Goal: Task Accomplishment & Management: Complete application form

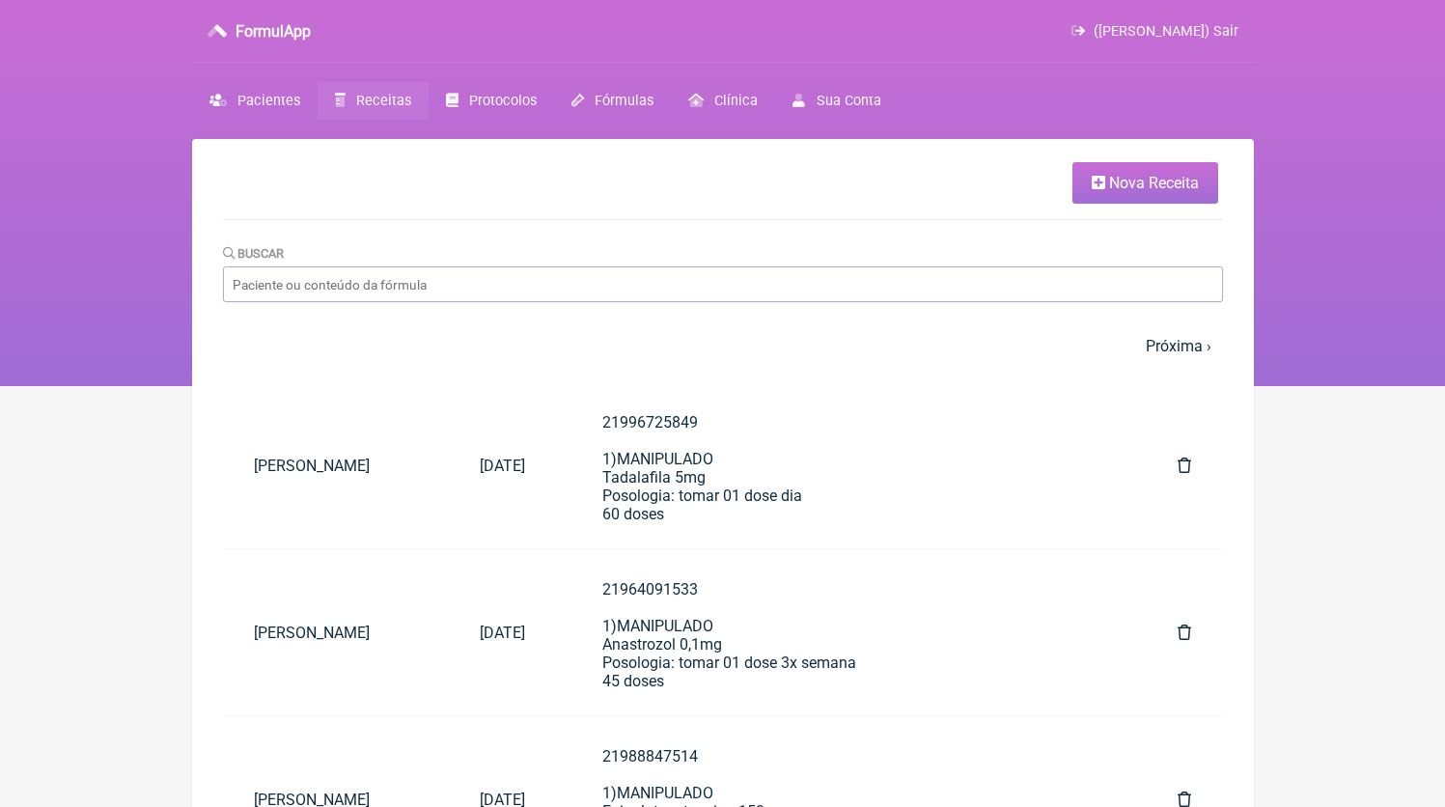
click at [1081, 176] on link "Nova Receita" at bounding box center [1146, 183] width 146 height 42
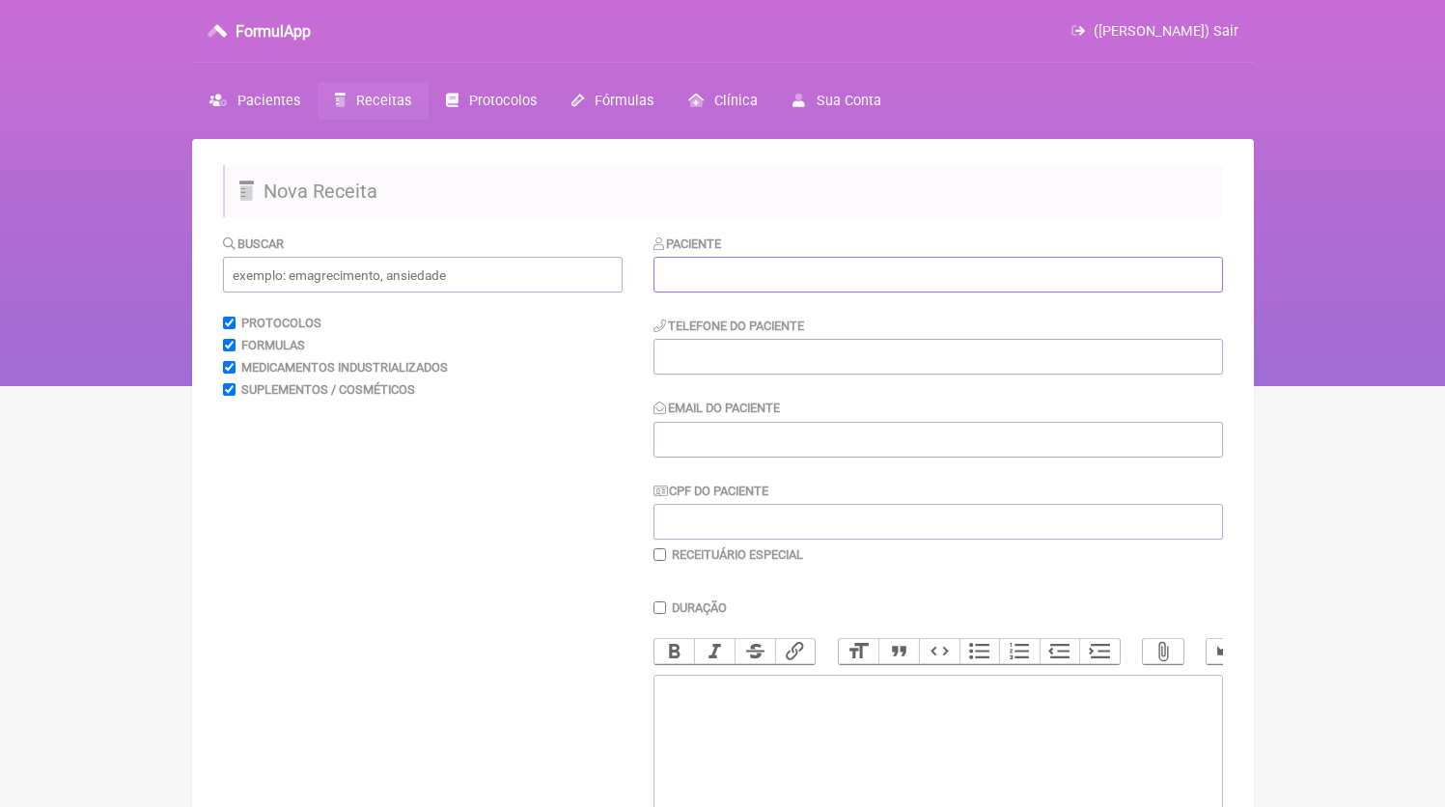
click at [854, 287] on input "text" at bounding box center [939, 275] width 570 height 36
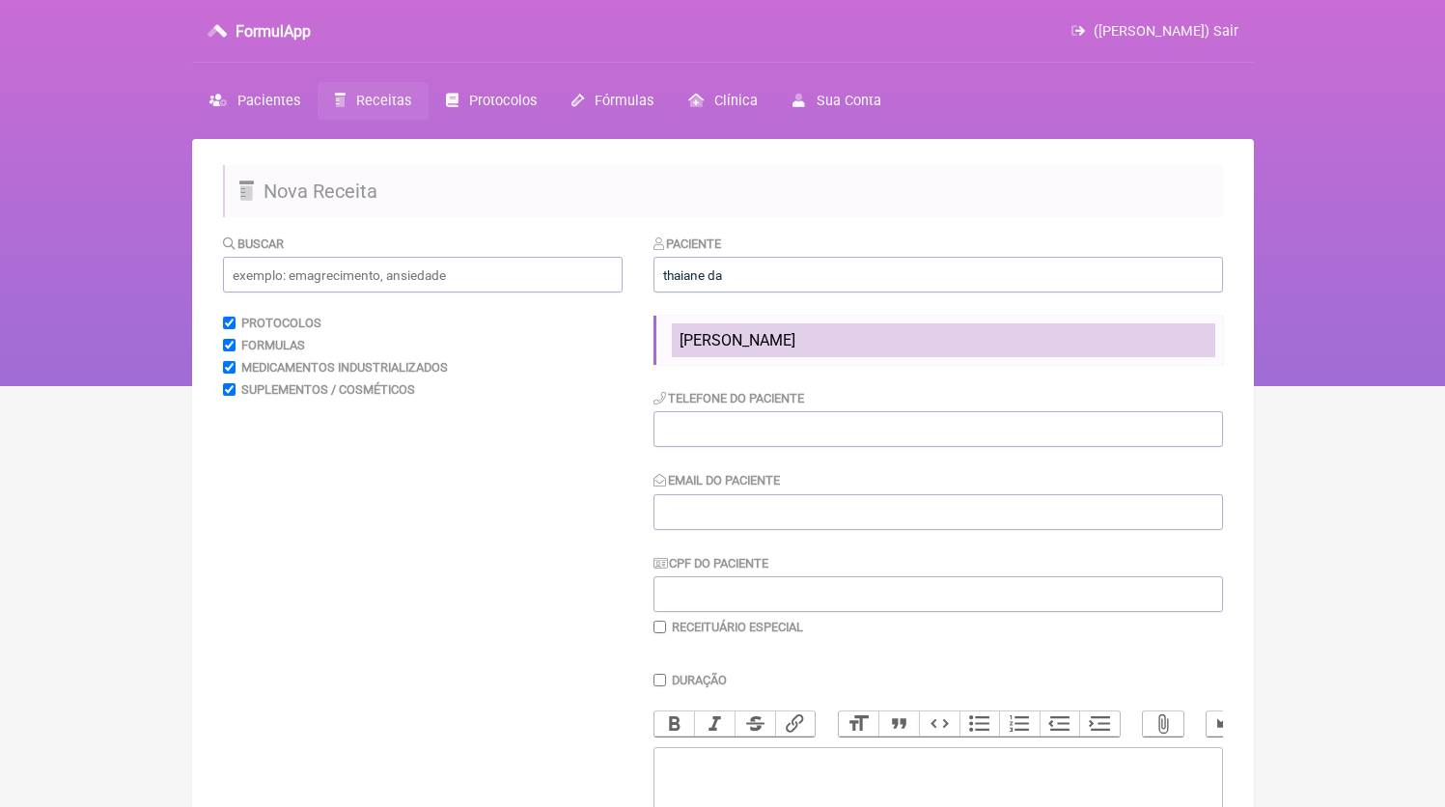
click at [778, 351] on li "[PERSON_NAME]" at bounding box center [943, 340] width 543 height 34
type input "[PERSON_NAME]"
type input "21980862272"
type input "[EMAIL_ADDRESS][DOMAIN_NAME]"
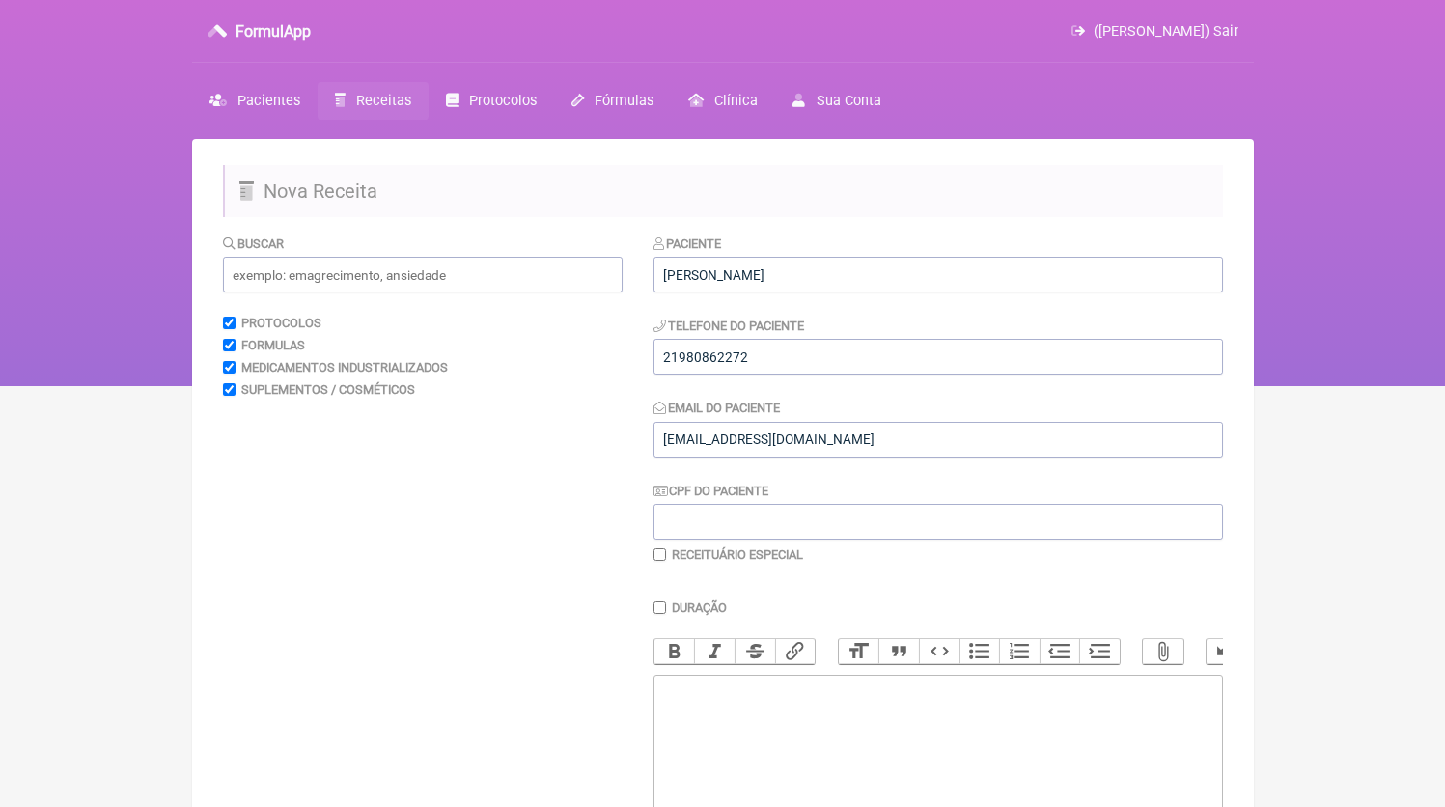
scroll to position [90, 0]
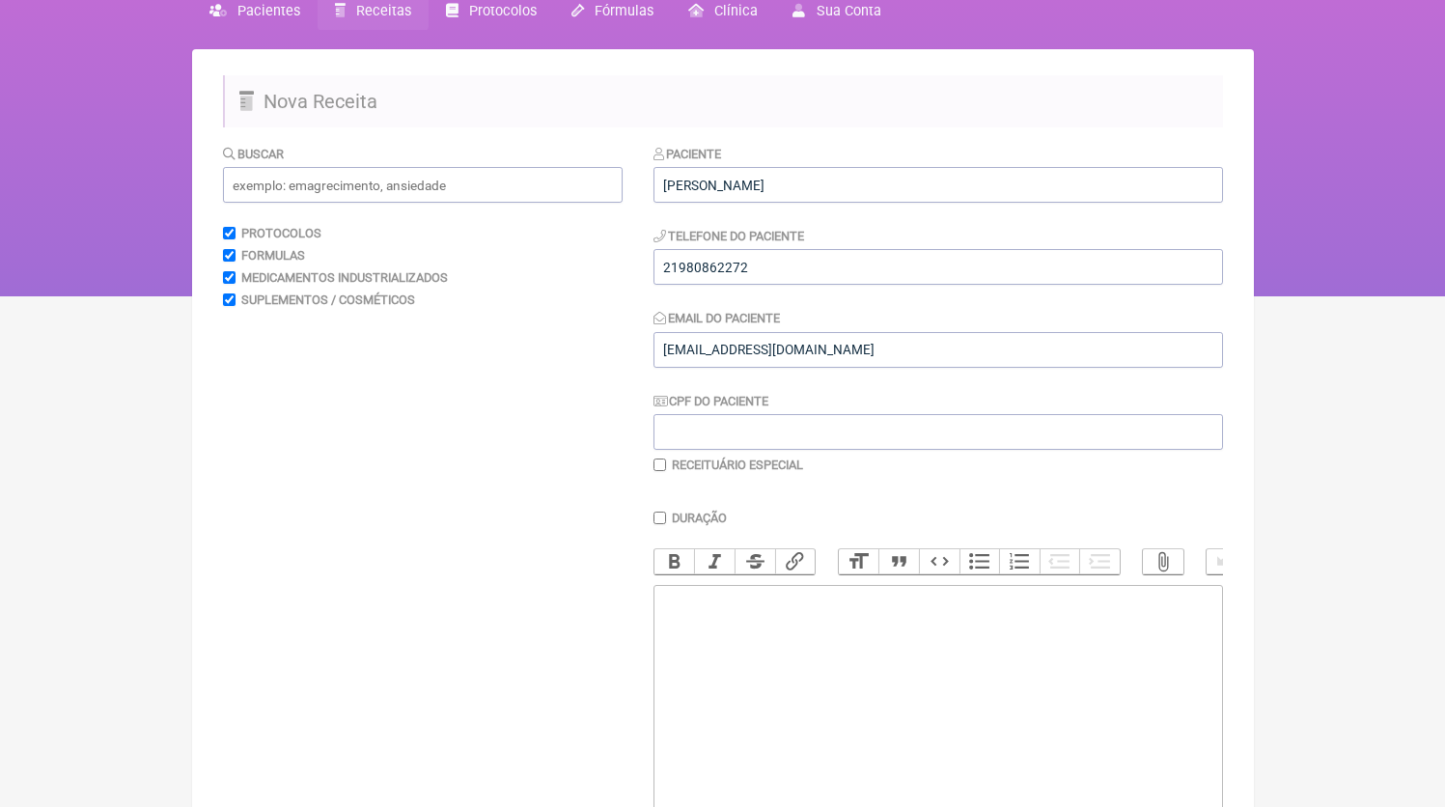
click at [792, 624] on trix-editor at bounding box center [939, 701] width 570 height 232
paste trix-editor "<div>21980862272<br>1)MANIPULADO<br>Epigalatocatequina 300mg<br>Gengibre 200mg<…"
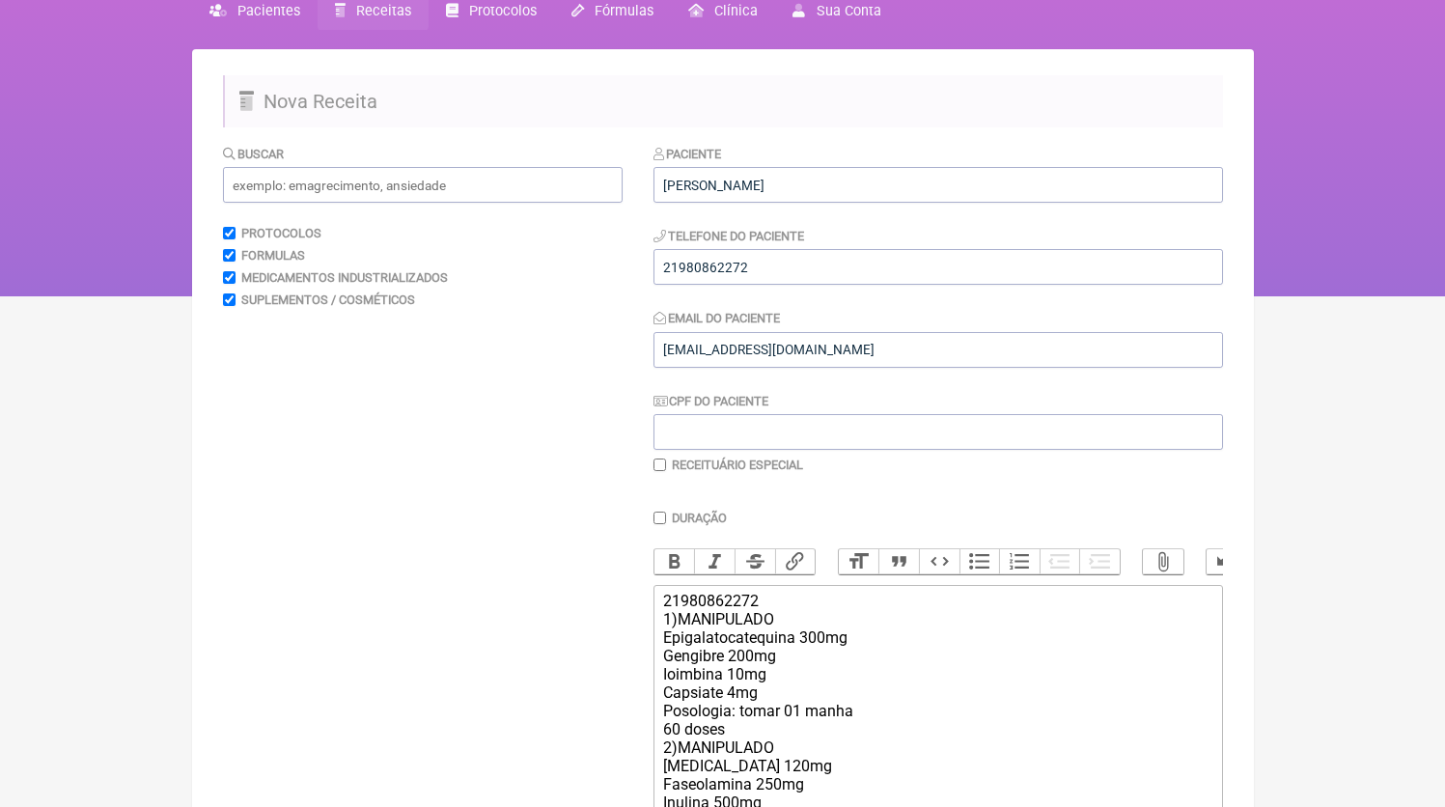
type trix-editor "<div>21980862272<br>1)MANIPULADO<br>Epigalatocatequina 300mg<br>Gengibre 200mg<…"
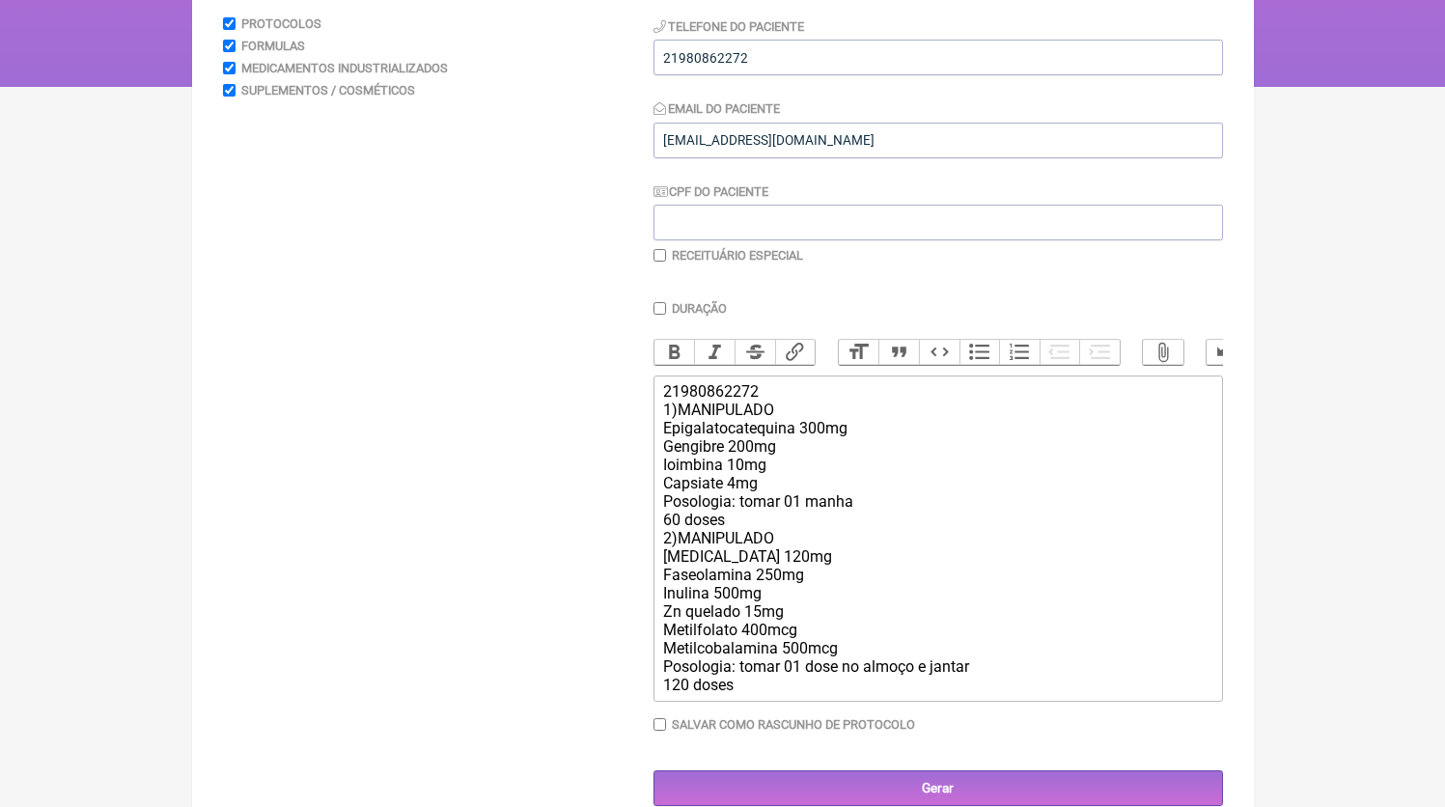
scroll to position [349, 0]
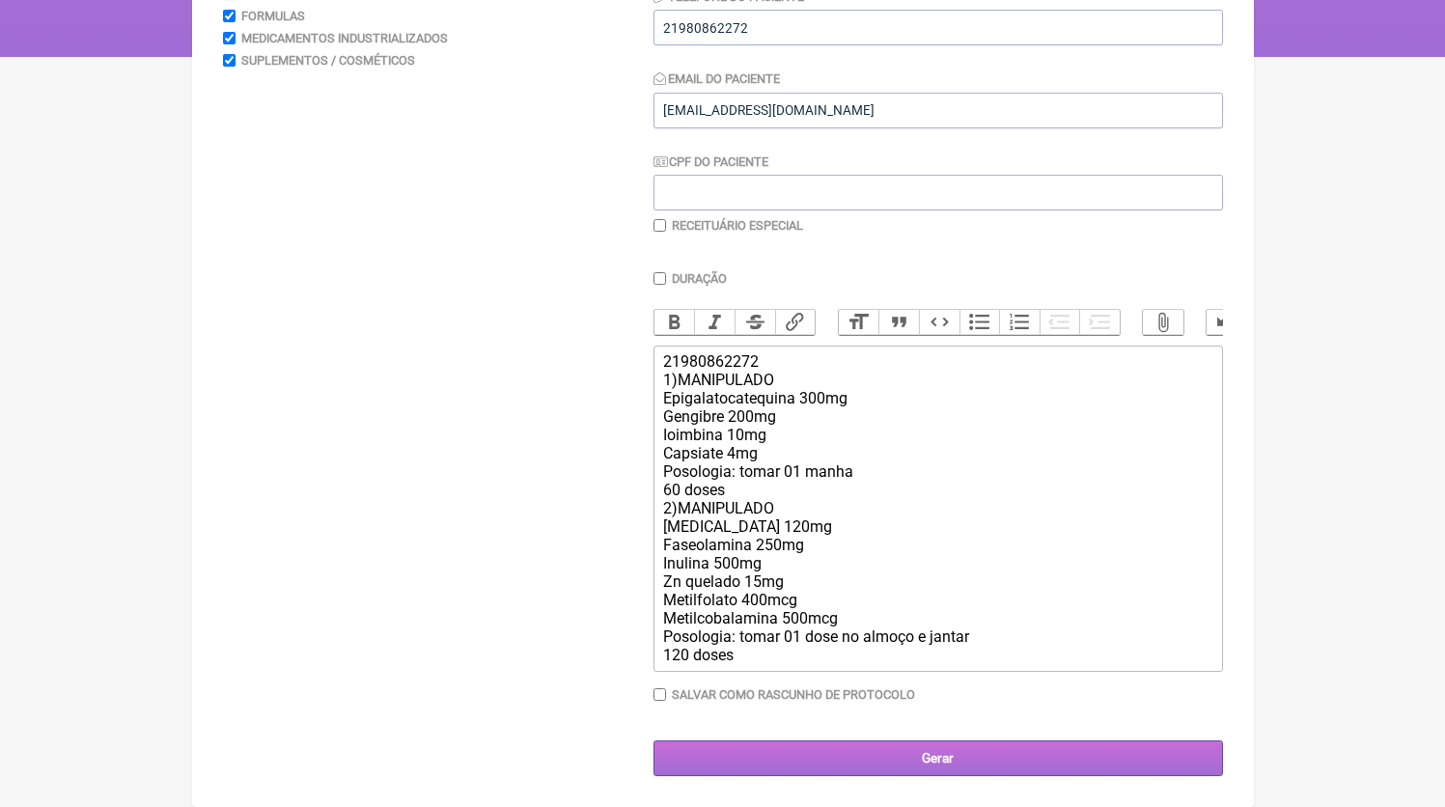
click at [876, 752] on input "Gerar" at bounding box center [939, 758] width 570 height 36
